Goal: Information Seeking & Learning: Learn about a topic

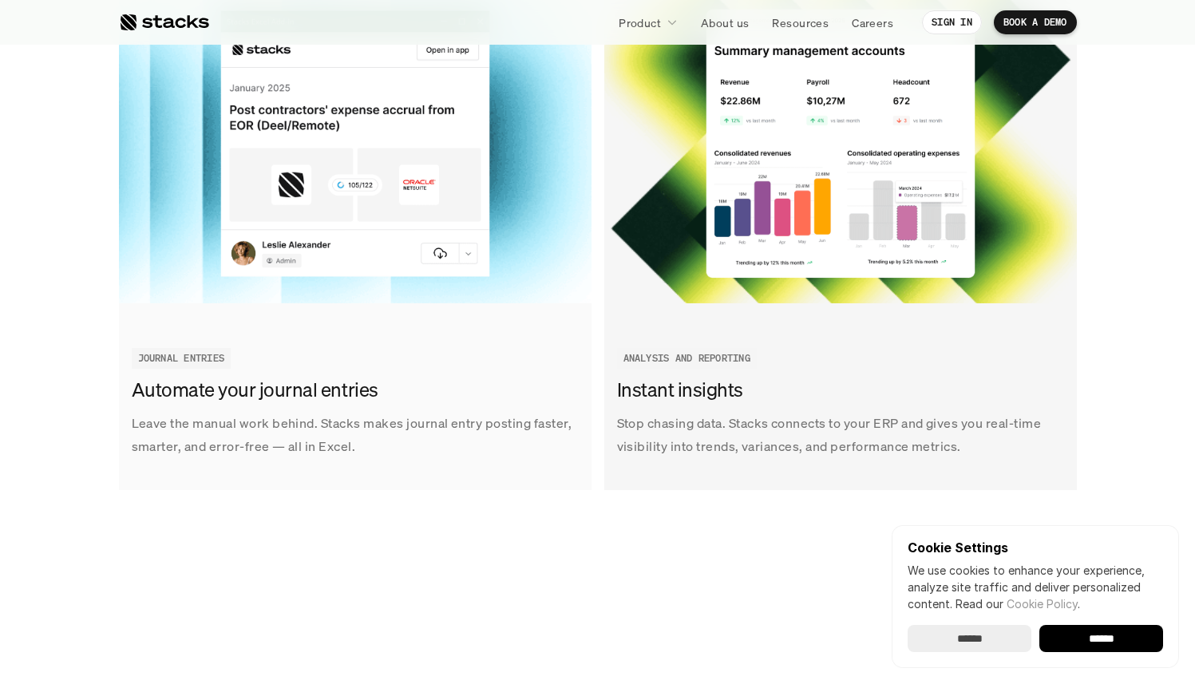
scroll to position [1846, 0]
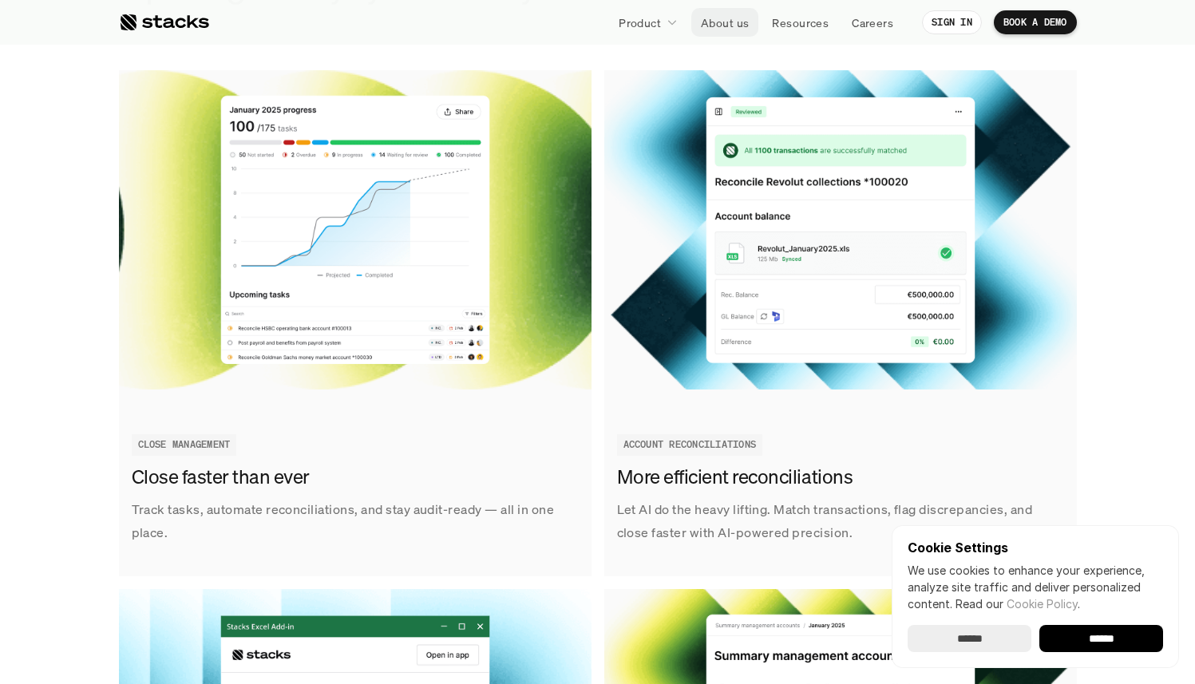
click at [713, 24] on p "About us" at bounding box center [725, 22] width 48 height 17
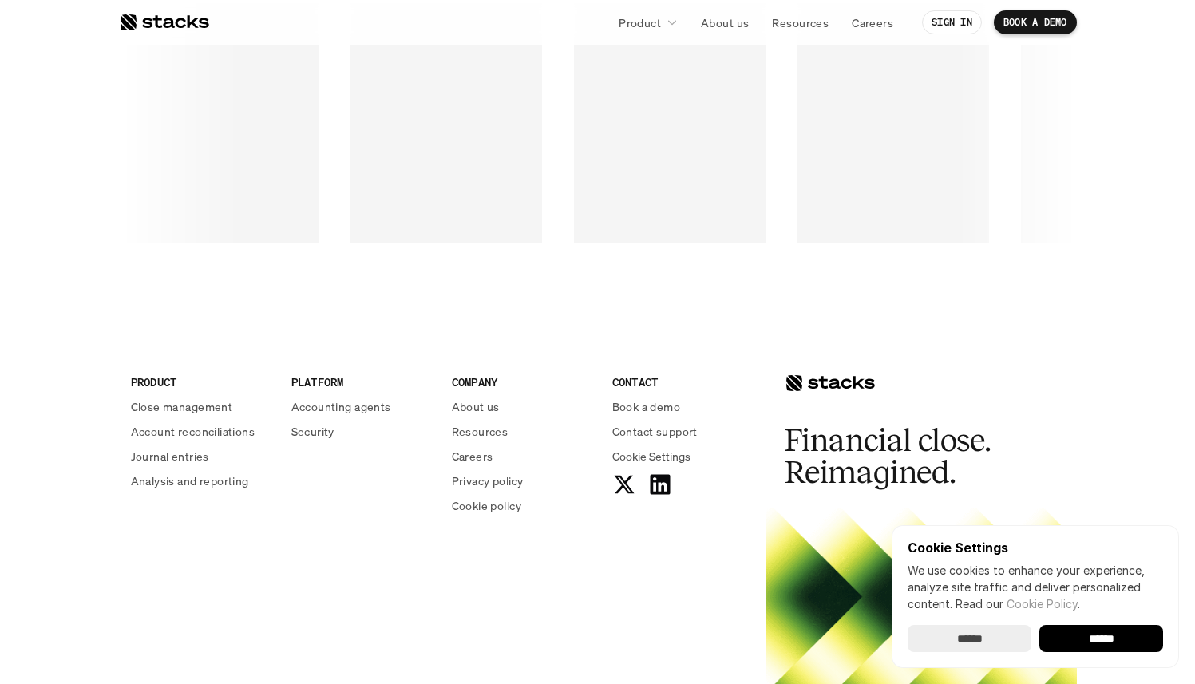
scroll to position [2181, 0]
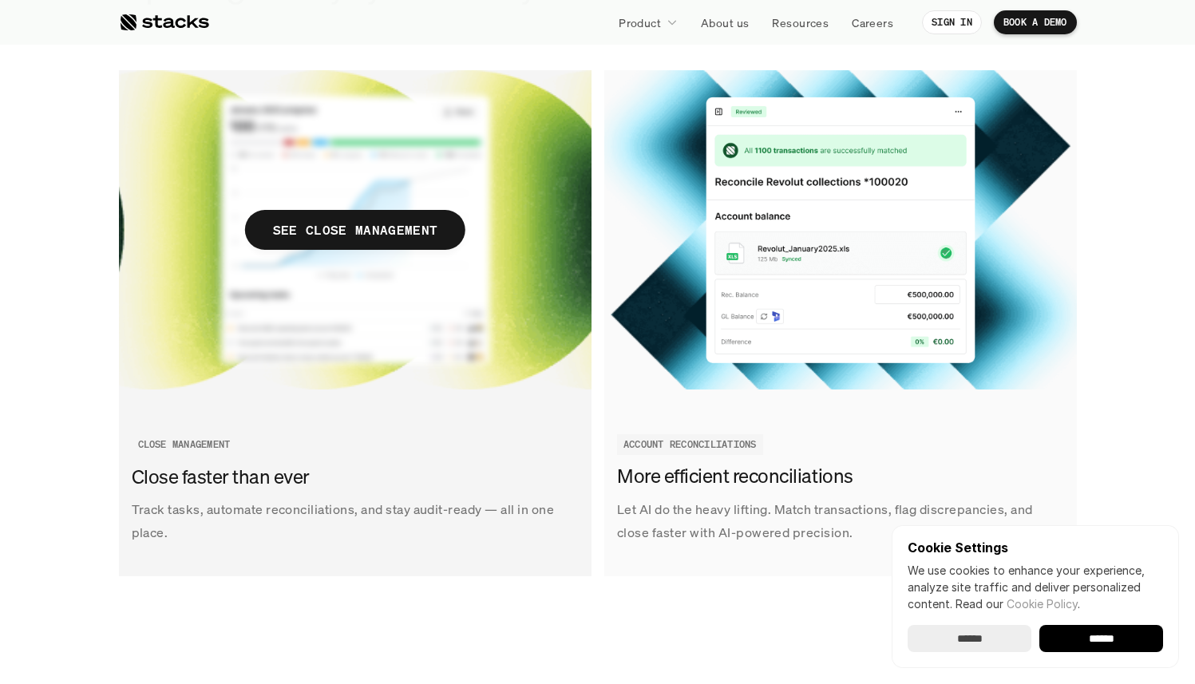
scroll to position [2181, 0]
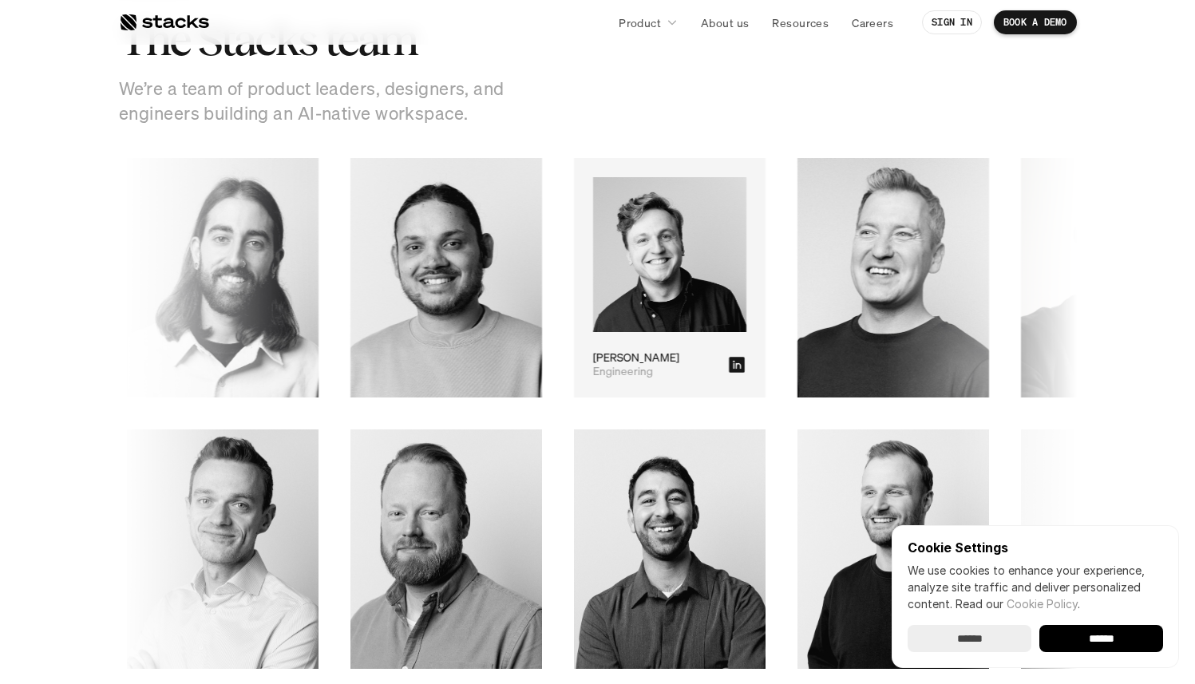
click at [653, 223] on img at bounding box center [668, 255] width 153 height 156
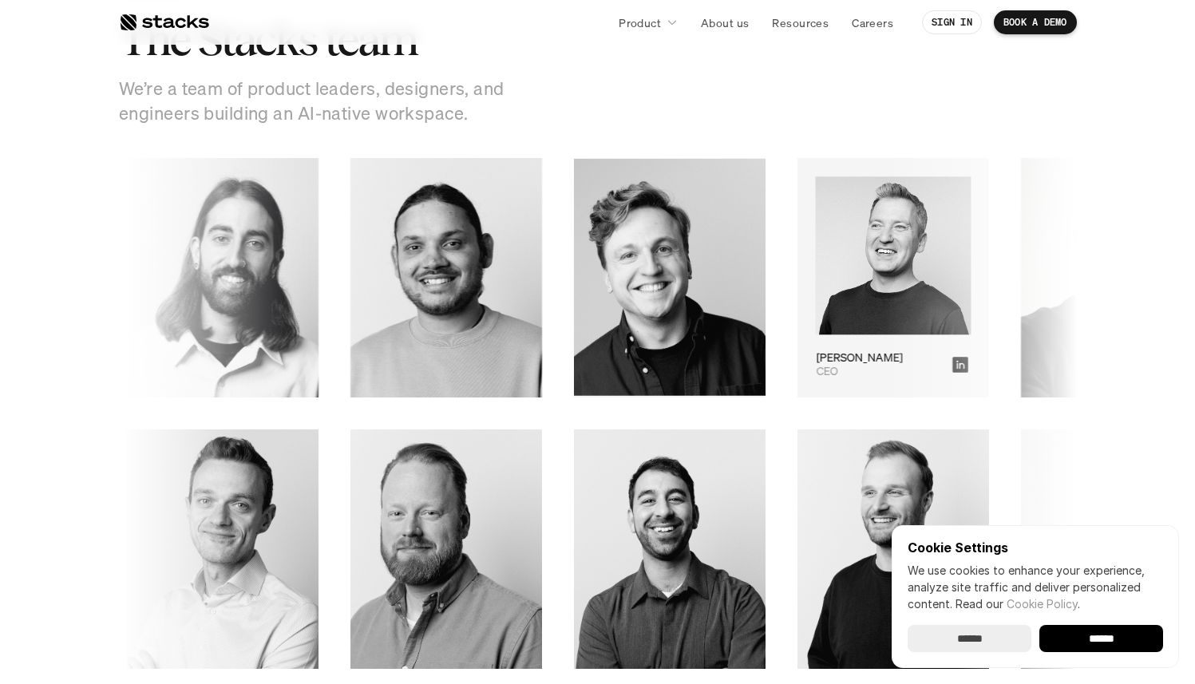
click at [855, 303] on img at bounding box center [893, 254] width 156 height 157
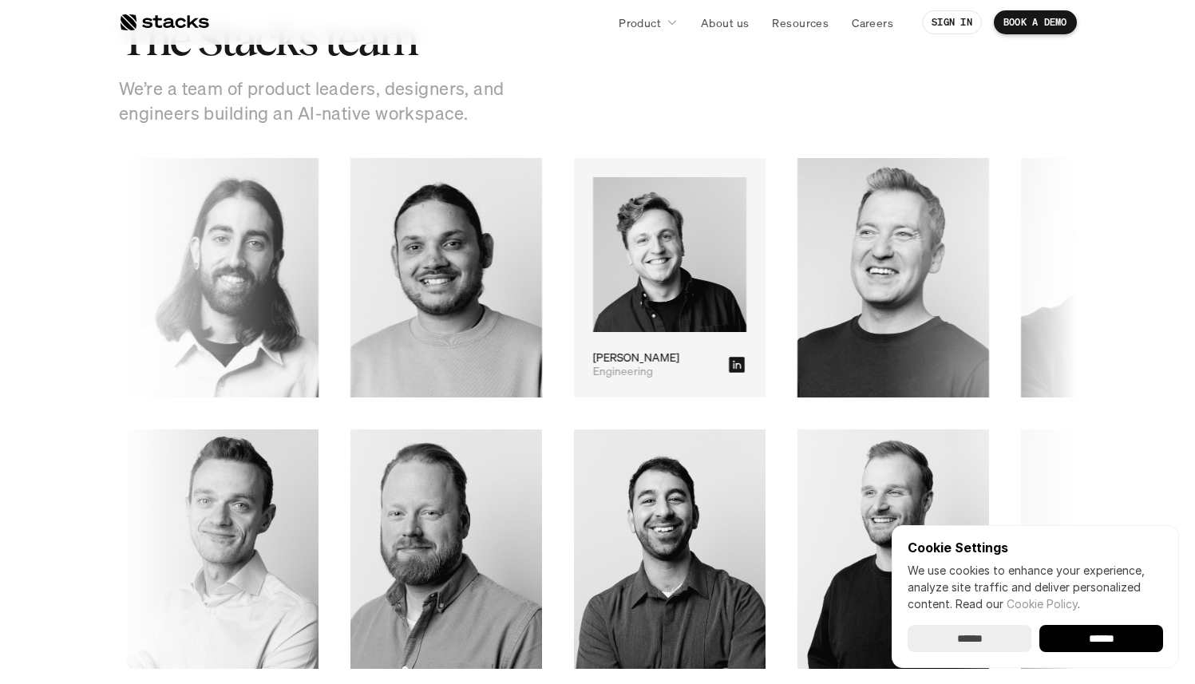
click at [702, 359] on div "Engineering [PERSON_NAME]" at bounding box center [669, 277] width 192 height 239
click at [728, 364] on icon at bounding box center [736, 365] width 16 height 16
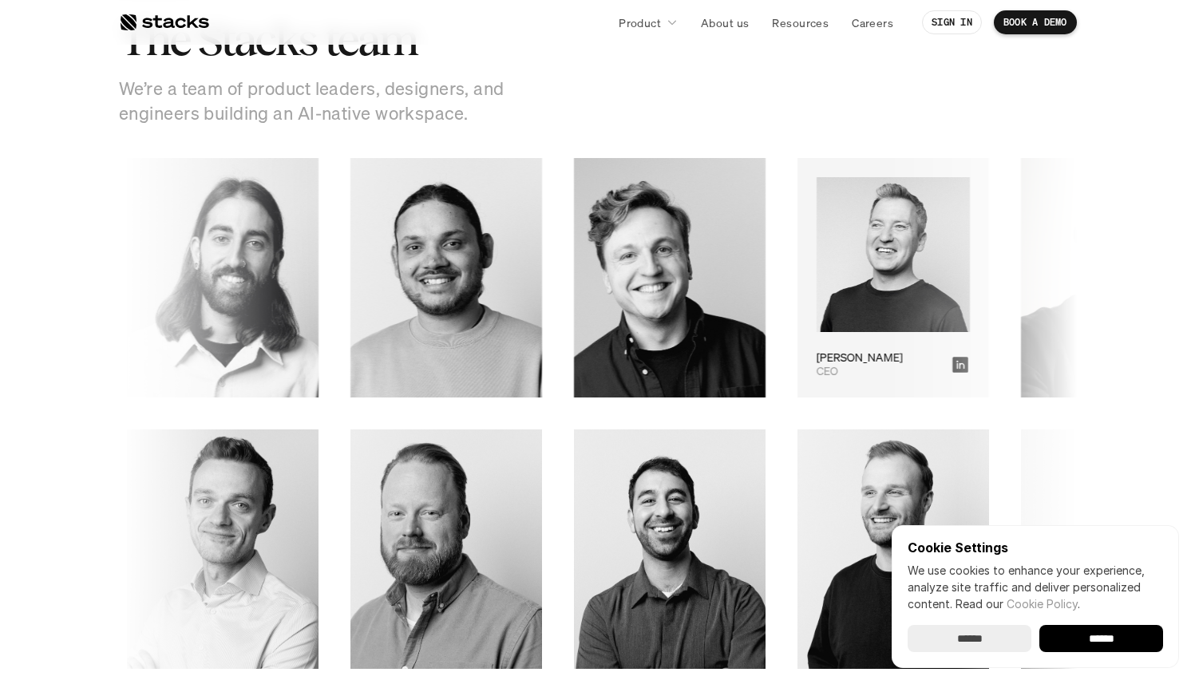
click at [950, 365] on icon at bounding box center [959, 364] width 19 height 19
